Goal: Task Accomplishment & Management: Use online tool/utility

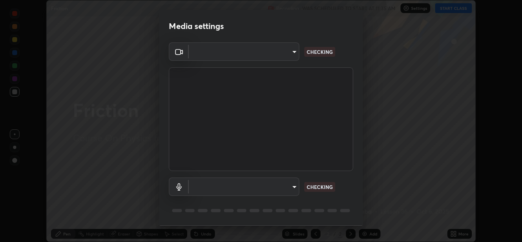
scroll to position [26, 0]
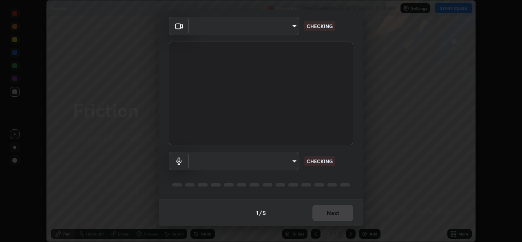
type input "ef33830f0056553a2f3f2c3f04fb20de188a96123d510d2c3b04342cdf1e2d12"
type input "default"
click at [327, 214] on div "1 / 5 Next" at bounding box center [261, 212] width 204 height 26
click at [324, 212] on div "1 / 5 Next" at bounding box center [261, 212] width 204 height 26
click at [324, 213] on div "1 / 5 Next" at bounding box center [261, 212] width 204 height 26
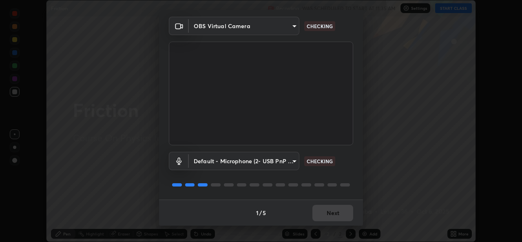
click at [324, 213] on div "1 / 5 Next" at bounding box center [261, 212] width 204 height 26
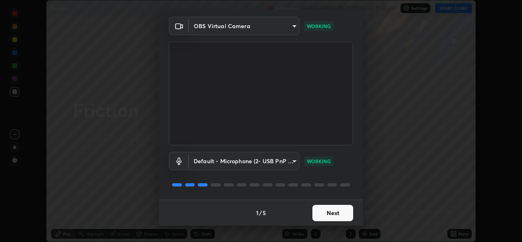
click at [327, 211] on button "Next" at bounding box center [332, 213] width 41 height 16
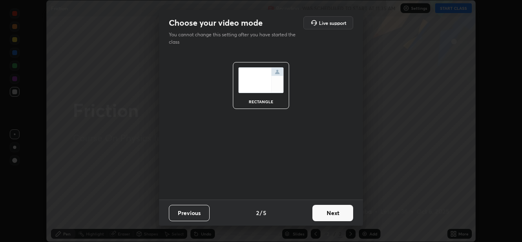
click at [326, 213] on button "Next" at bounding box center [332, 213] width 41 height 16
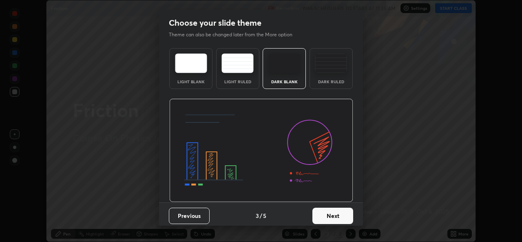
click at [324, 213] on button "Next" at bounding box center [332, 215] width 41 height 16
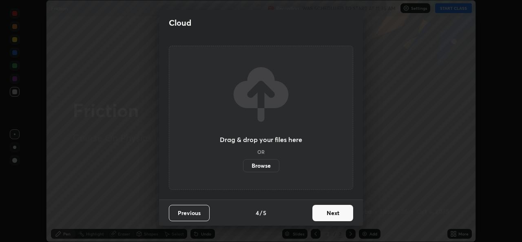
click at [324, 213] on button "Next" at bounding box center [332, 213] width 41 height 16
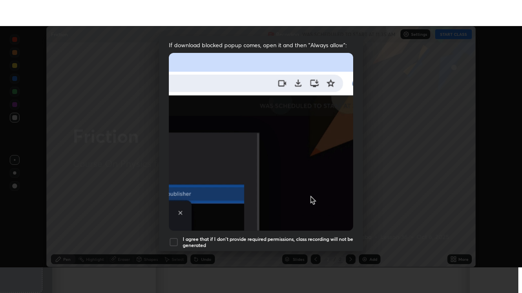
scroll to position [192, 0]
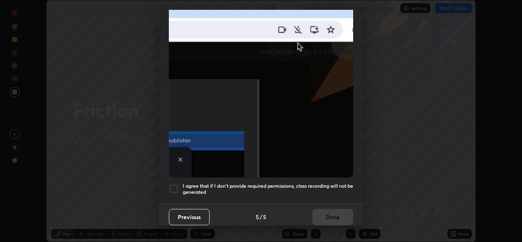
click at [191, 187] on h5 "I agree that if I don't provide required permissions, class recording will not …" at bounding box center [268, 189] width 170 height 13
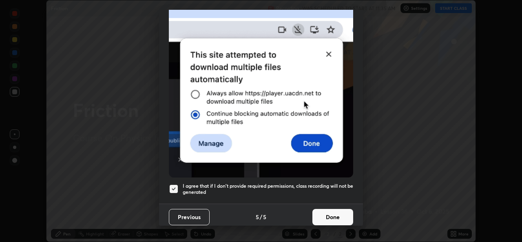
click at [319, 209] on button "Done" at bounding box center [332, 217] width 41 height 16
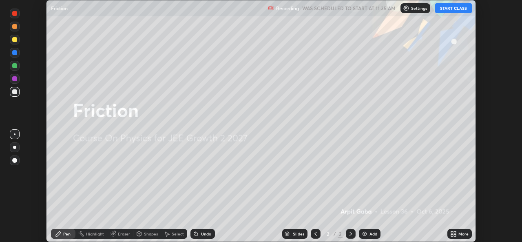
click at [449, 9] on button "START CLASS" at bounding box center [453, 8] width 37 height 10
click at [457, 233] on div "More" at bounding box center [459, 234] width 24 height 10
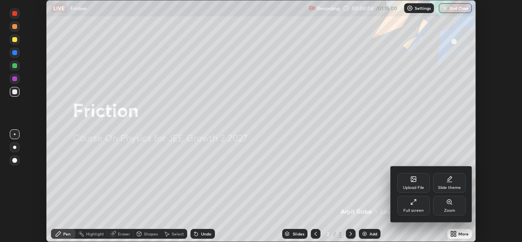
click at [414, 202] on icon at bounding box center [413, 201] width 7 height 7
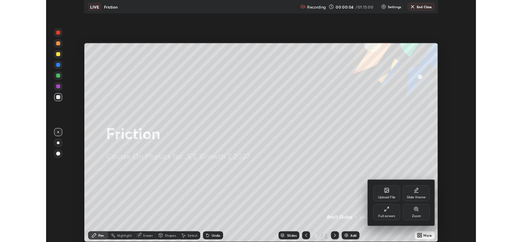
scroll to position [293, 522]
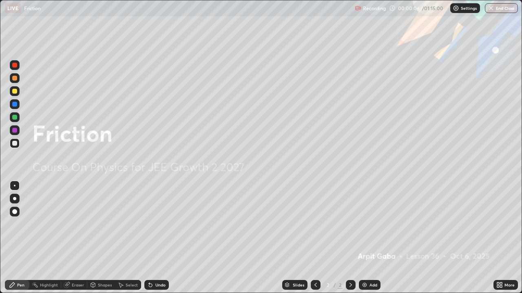
click at [368, 241] on div "Add" at bounding box center [370, 285] width 22 height 10
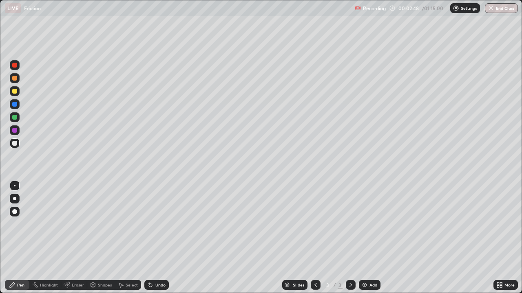
click at [14, 92] on div at bounding box center [14, 91] width 5 height 5
click at [13, 144] on div at bounding box center [14, 143] width 5 height 5
click at [158, 241] on div "Undo" at bounding box center [160, 285] width 10 height 4
click at [153, 241] on div "Undo" at bounding box center [156, 285] width 24 height 10
click at [250, 241] on div "Slides 3 / 3 Add" at bounding box center [331, 285] width 324 height 16
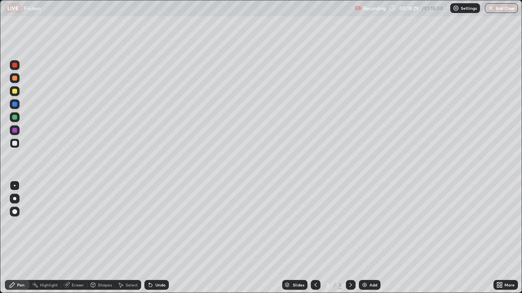
click at [366, 241] on img at bounding box center [364, 285] width 7 height 7
click at [16, 92] on div at bounding box center [14, 91] width 5 height 5
click at [15, 145] on div at bounding box center [14, 143] width 5 height 5
click at [156, 241] on div "Undo" at bounding box center [156, 285] width 24 height 10
click at [158, 241] on div "Undo" at bounding box center [160, 285] width 10 height 4
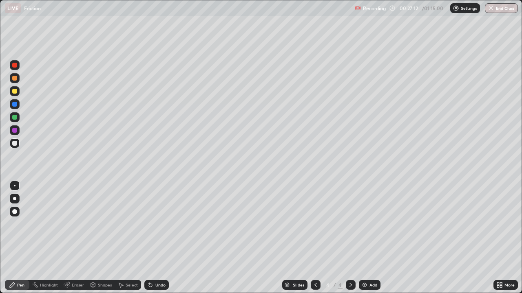
click at [160, 241] on div "Undo" at bounding box center [160, 285] width 10 height 4
click at [162, 241] on div "Undo" at bounding box center [156, 285] width 24 height 10
click at [158, 241] on div "Undo" at bounding box center [156, 285] width 24 height 10
click at [159, 241] on div "Undo" at bounding box center [160, 285] width 10 height 4
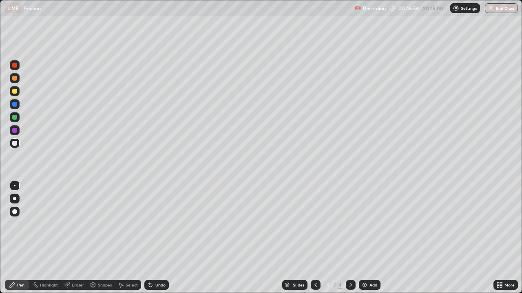
click at [15, 91] on div at bounding box center [14, 91] width 5 height 5
click at [368, 241] on div "Add" at bounding box center [370, 285] width 22 height 10
click at [14, 142] on div at bounding box center [14, 143] width 5 height 5
click at [12, 91] on div at bounding box center [14, 91] width 5 height 5
click at [155, 241] on div "Undo" at bounding box center [160, 285] width 10 height 4
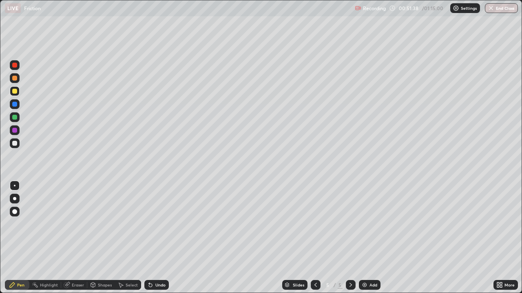
click at [152, 241] on div "Undo" at bounding box center [156, 285] width 24 height 10
click at [151, 241] on icon at bounding box center [150, 285] width 7 height 7
click at [154, 241] on div "Undo" at bounding box center [156, 285] width 24 height 10
click at [11, 103] on div at bounding box center [15, 104] width 10 height 10
click at [15, 141] on div at bounding box center [14, 143] width 5 height 5
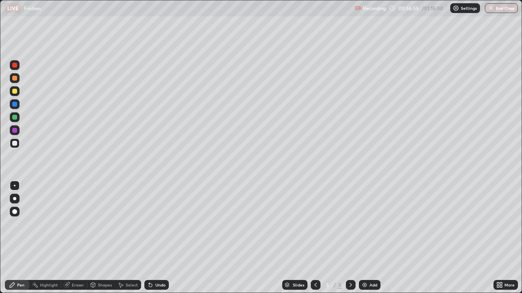
click at [103, 241] on div "Shapes" at bounding box center [105, 285] width 14 height 4
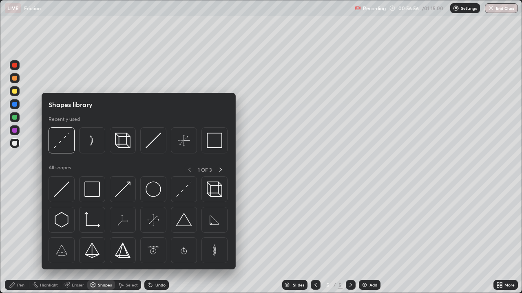
click at [75, 241] on div "Eraser" at bounding box center [78, 285] width 12 height 4
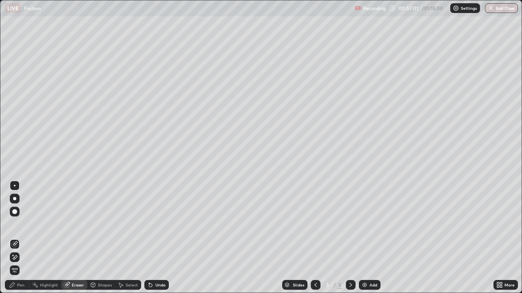
click at [20, 241] on div "Pen" at bounding box center [20, 285] width 7 height 4
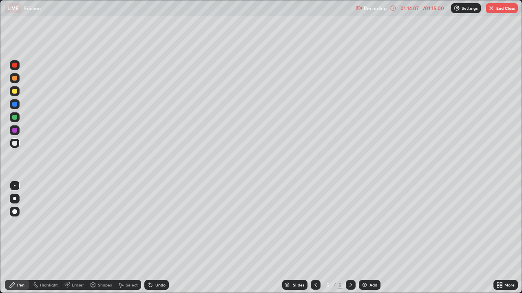
click at [507, 6] on button "End Class" at bounding box center [501, 8] width 32 height 10
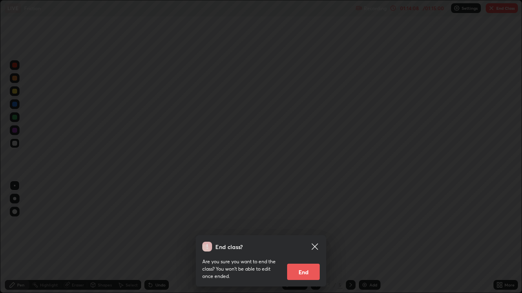
click at [304, 241] on button "End" at bounding box center [303, 272] width 33 height 16
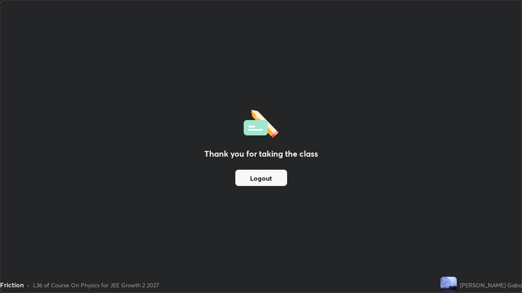
click at [264, 174] on button "Logout" at bounding box center [261, 178] width 52 height 16
click at [274, 185] on button "Logout" at bounding box center [261, 178] width 52 height 16
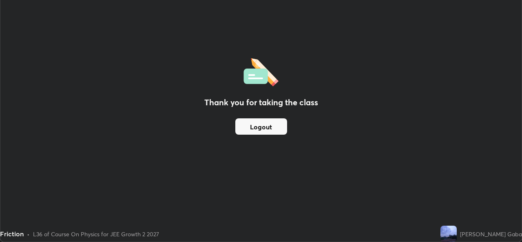
scroll to position [40502, 40222]
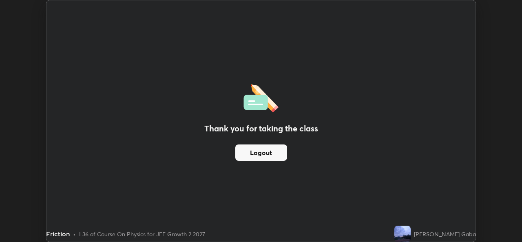
click at [332, 64] on div "Thank you for taking the class Logout" at bounding box center [260, 120] width 429 height 241
